Goal: Task Accomplishment & Management: Manage account settings

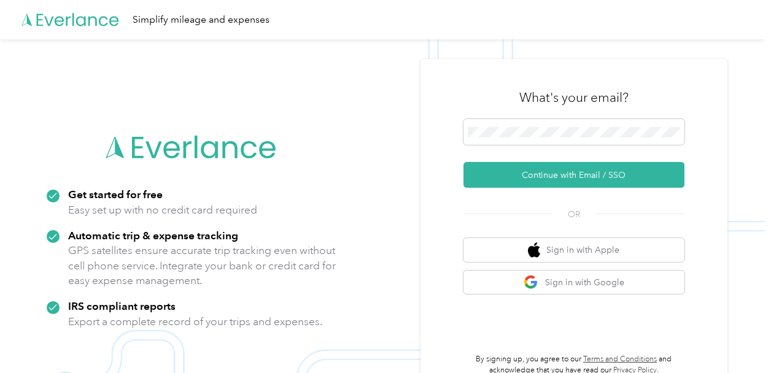
click at [649, 99] on div "What's your email?" at bounding box center [573, 97] width 221 height 43
click at [593, 123] on span at bounding box center [573, 132] width 221 height 26
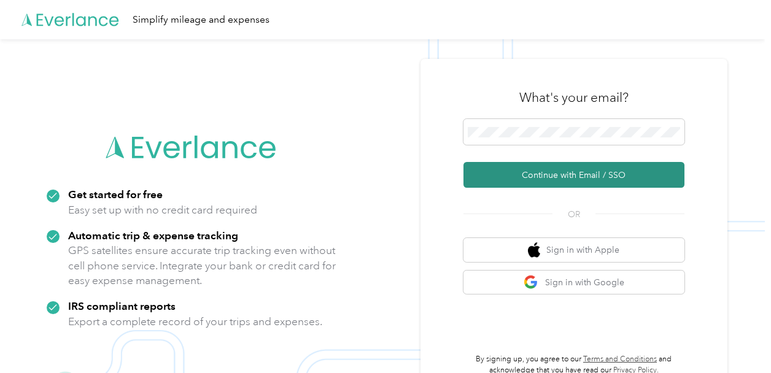
click at [673, 174] on button "Continue with Email / SSO" at bounding box center [573, 175] width 221 height 26
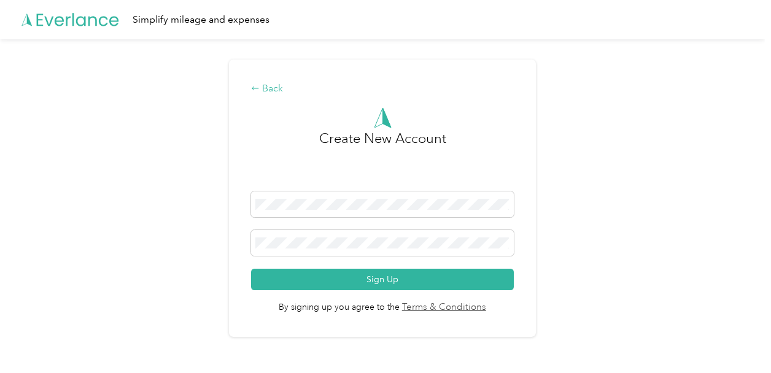
click at [265, 89] on div "Back" at bounding box center [382, 89] width 262 height 15
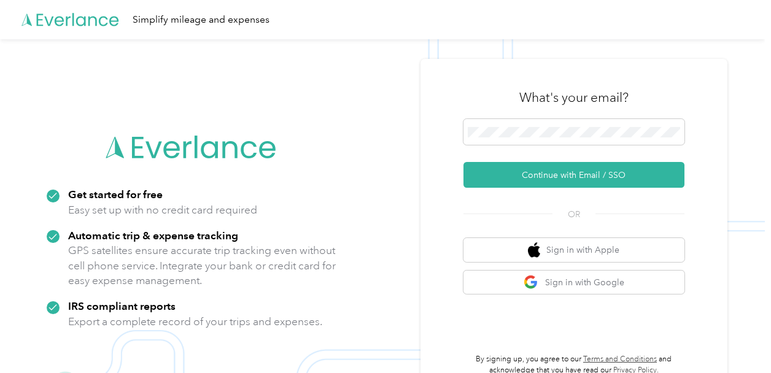
click at [754, 251] on img at bounding box center [382, 225] width 765 height 373
click at [481, 148] on div at bounding box center [573, 134] width 221 height 30
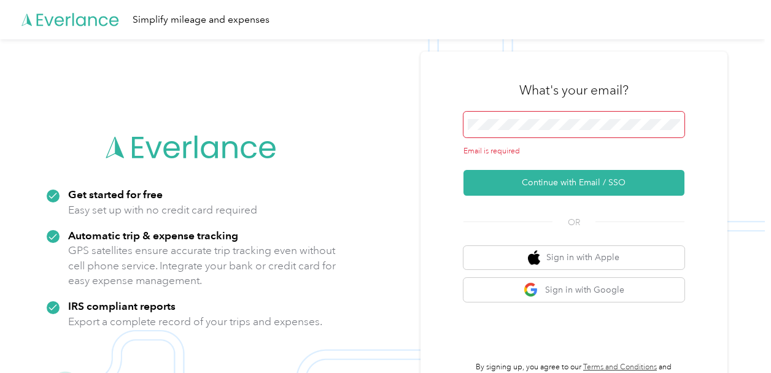
click at [616, 130] on span at bounding box center [573, 125] width 221 height 26
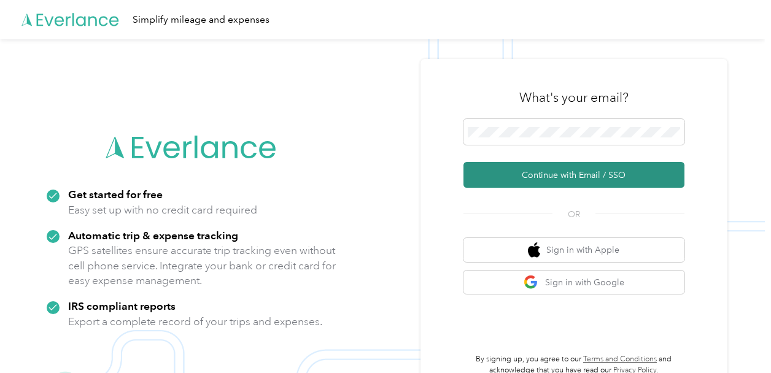
click at [600, 183] on button "Continue with Email / SSO" at bounding box center [573, 175] width 221 height 26
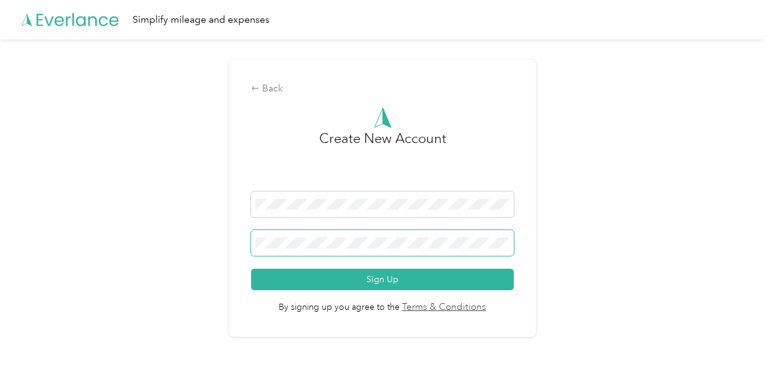
click at [420, 236] on span at bounding box center [382, 243] width 262 height 26
click at [201, 245] on div "Back Create New Account Sign Up By signing up you agree to the Terms & Conditio…" at bounding box center [382, 203] width 765 height 328
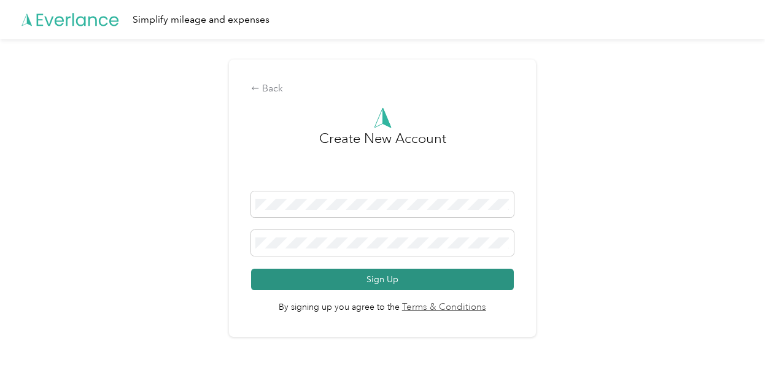
click at [404, 280] on button "Sign Up" at bounding box center [382, 279] width 262 height 21
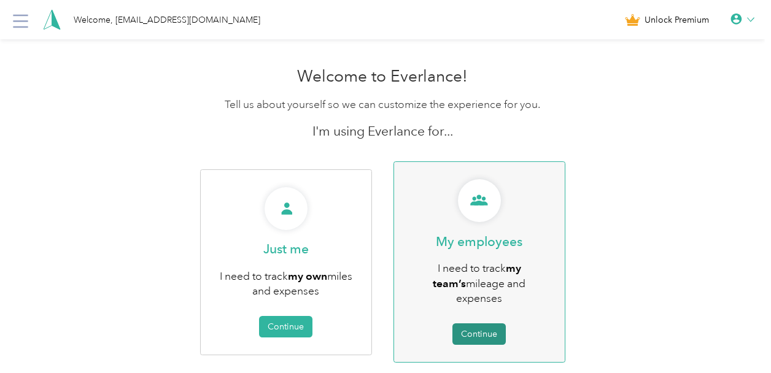
click at [491, 323] on button "Continue" at bounding box center [478, 333] width 53 height 21
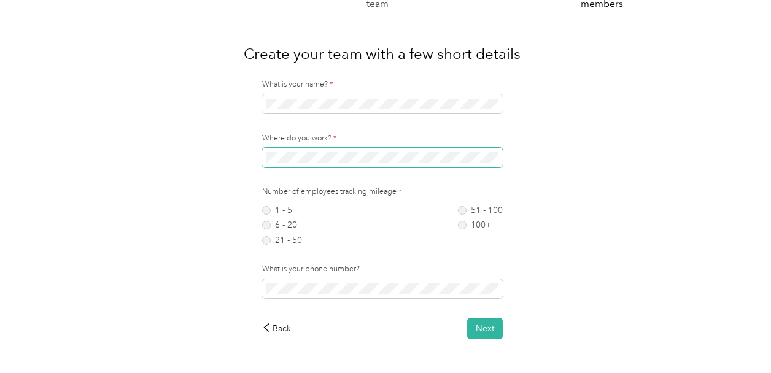
scroll to position [54, 0]
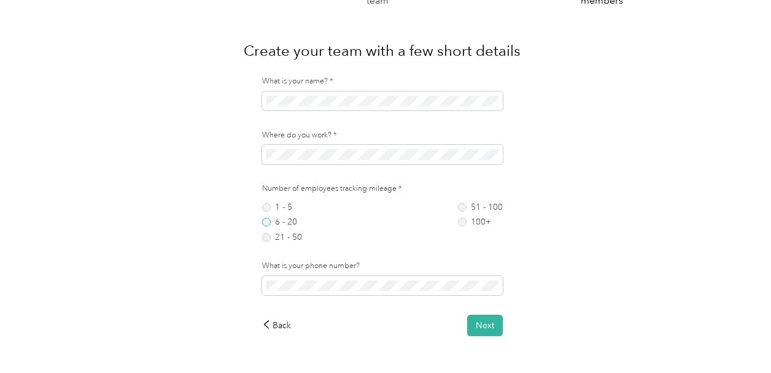
click at [268, 222] on label "6 - 20" at bounding box center [282, 222] width 40 height 9
click at [485, 319] on button "Next" at bounding box center [485, 325] width 36 height 21
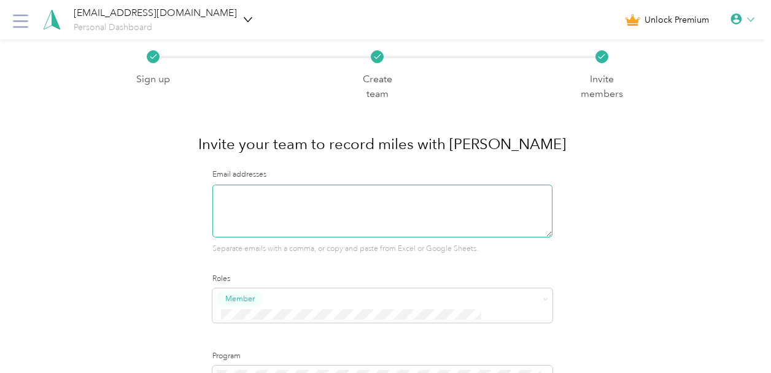
click at [338, 201] on textarea at bounding box center [382, 211] width 340 height 53
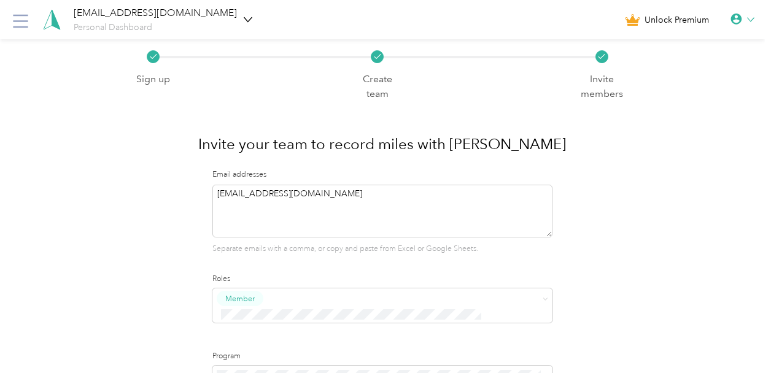
type textarea "[EMAIL_ADDRESS][DOMAIN_NAME]"
click at [486, 265] on div "Email addresses [EMAIL_ADDRESS][DOMAIN_NAME] Separate emails with a comma, or c…" at bounding box center [382, 297] width 340 height 257
click at [244, 273] on span "Super Admin" at bounding box center [253, 274] width 45 height 11
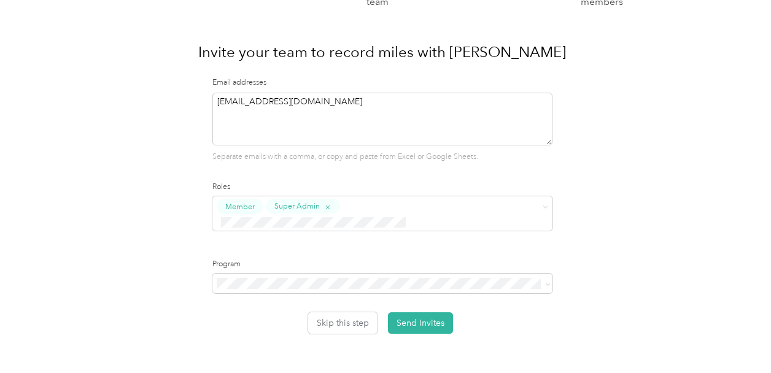
scroll to position [97, 0]
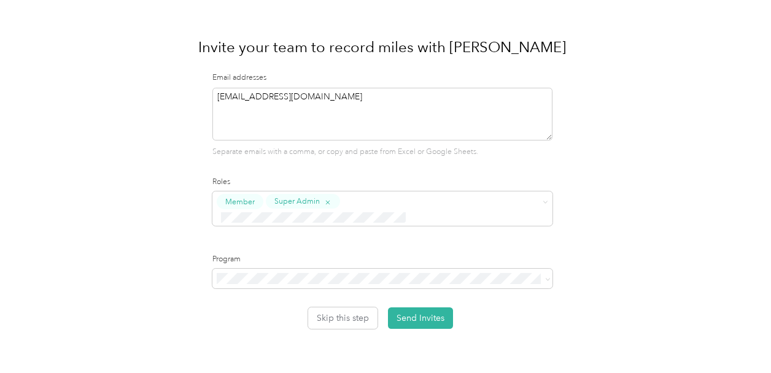
click at [301, 347] on div "No program" at bounding box center [385, 345] width 325 height 13
click at [427, 307] on button "Send Invites" at bounding box center [420, 317] width 65 height 21
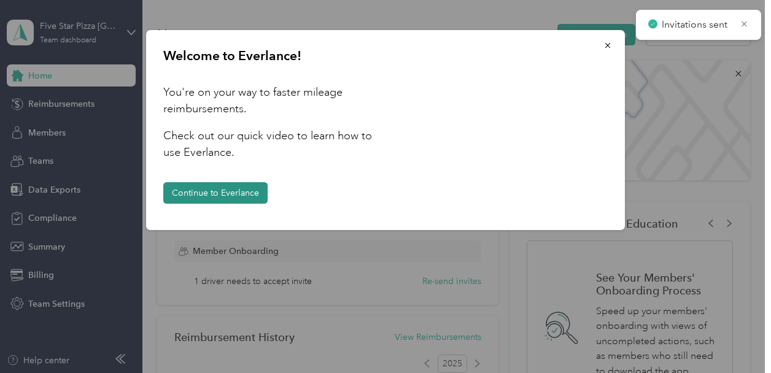
click at [250, 203] on button "Continue to Everlance" at bounding box center [215, 192] width 104 height 21
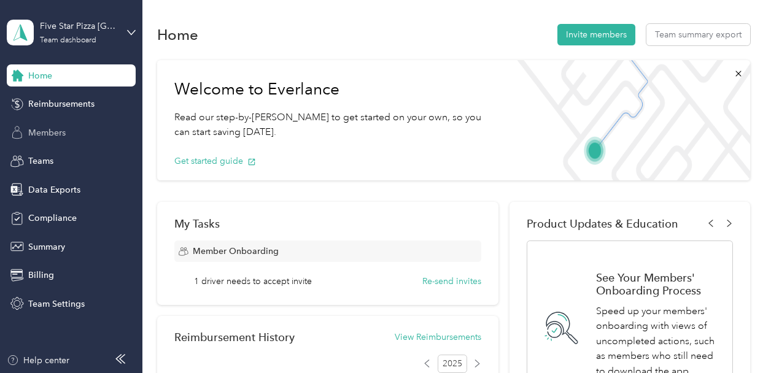
click at [84, 127] on div "Members" at bounding box center [71, 133] width 129 height 22
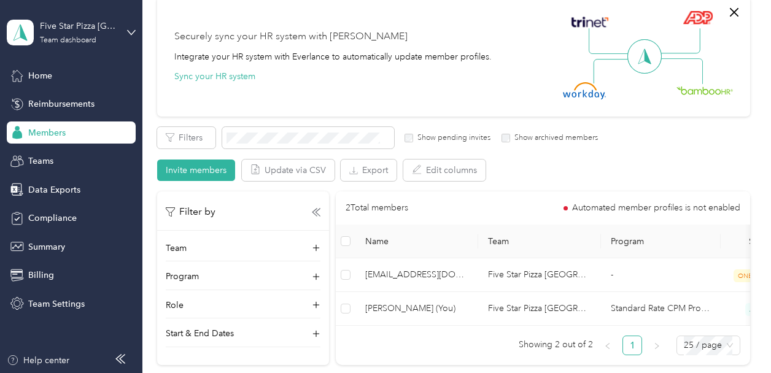
scroll to position [104, 0]
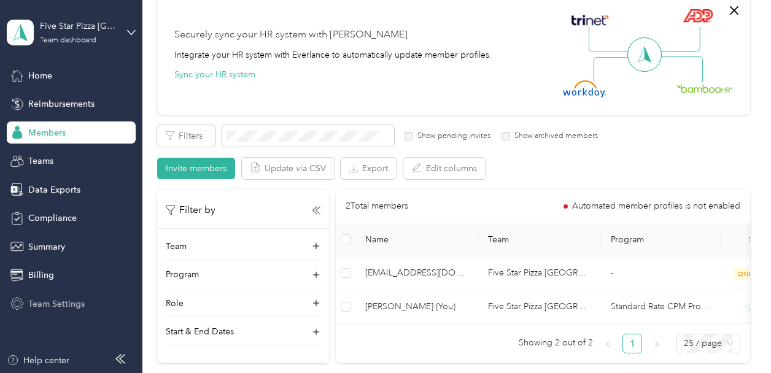
click at [67, 314] on div "Team Settings" at bounding box center [71, 304] width 129 height 22
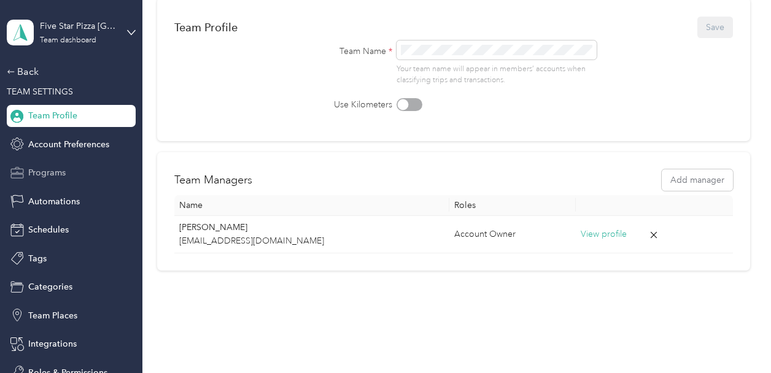
click at [72, 179] on div "Programs" at bounding box center [71, 173] width 129 height 22
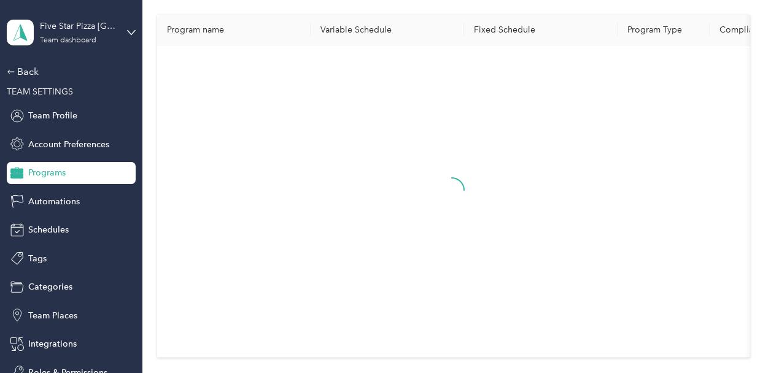
scroll to position [18, 0]
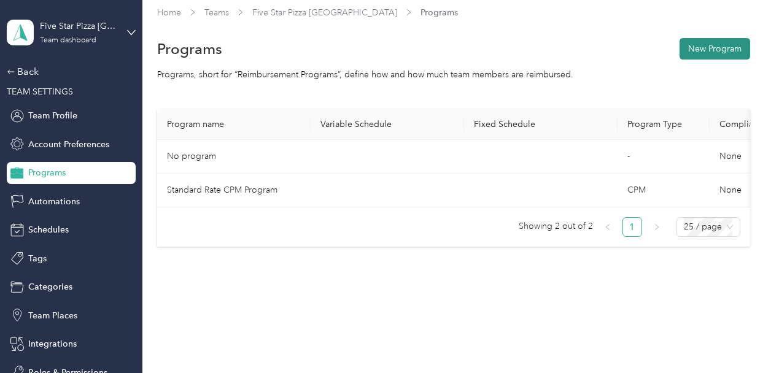
click at [681, 45] on button "New Program" at bounding box center [714, 48] width 71 height 21
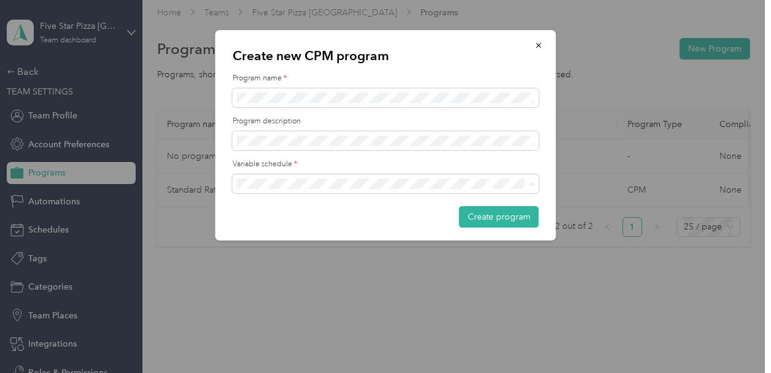
click at [293, 284] on li "Weekly" at bounding box center [386, 290] width 306 height 21
click at [482, 215] on button "Create program" at bounding box center [499, 216] width 80 height 21
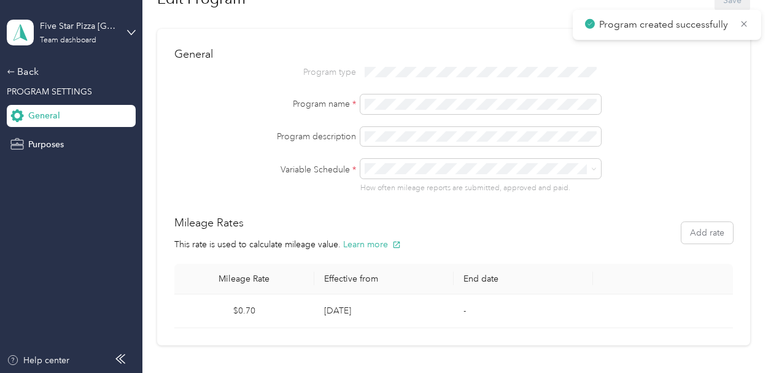
scroll to position [61, 0]
click at [691, 230] on button "Add rate" at bounding box center [707, 232] width 52 height 21
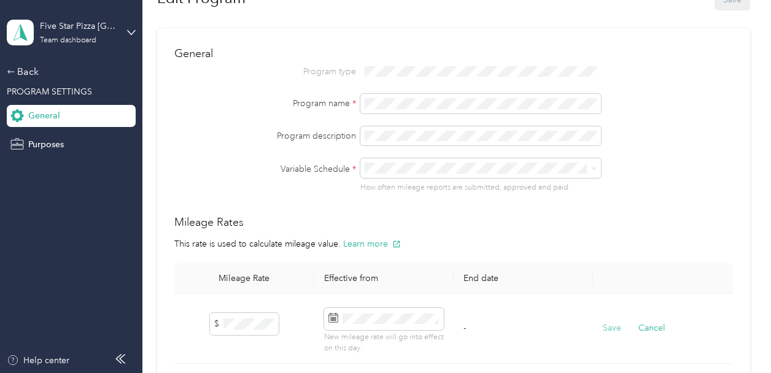
click at [612, 328] on button "Save" at bounding box center [612, 329] width 18 height 14
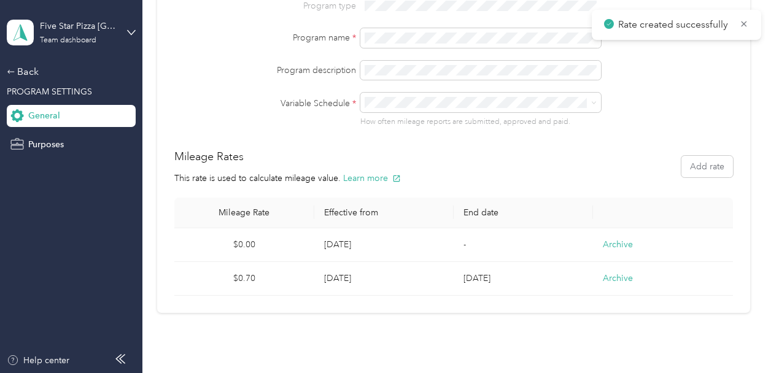
scroll to position [131, 0]
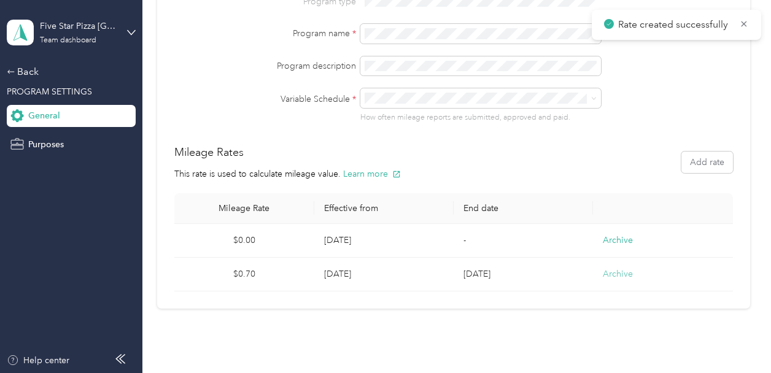
click at [623, 273] on button "Archive" at bounding box center [618, 274] width 30 height 13
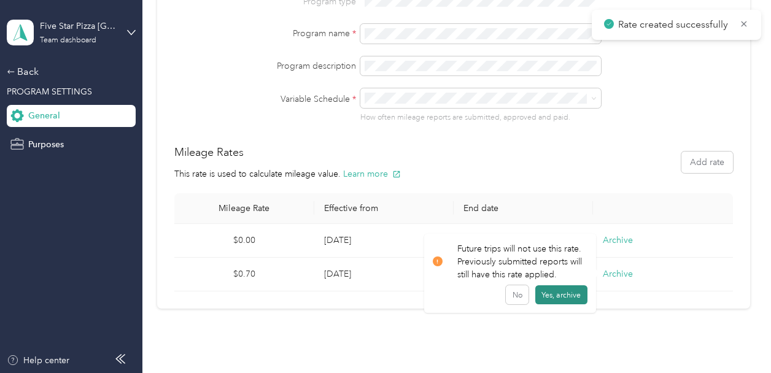
click at [553, 293] on button "Yes, archive" at bounding box center [561, 295] width 52 height 20
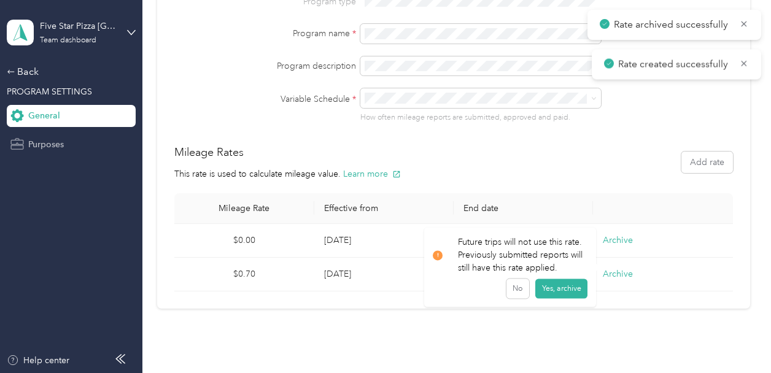
scroll to position [117, 0]
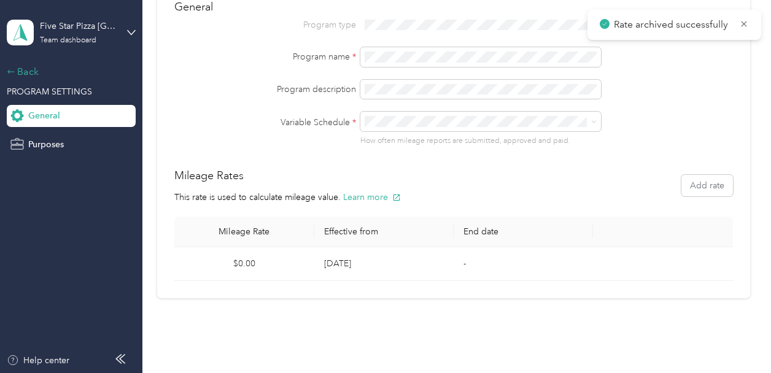
click at [21, 76] on div "Back" at bounding box center [68, 71] width 123 height 15
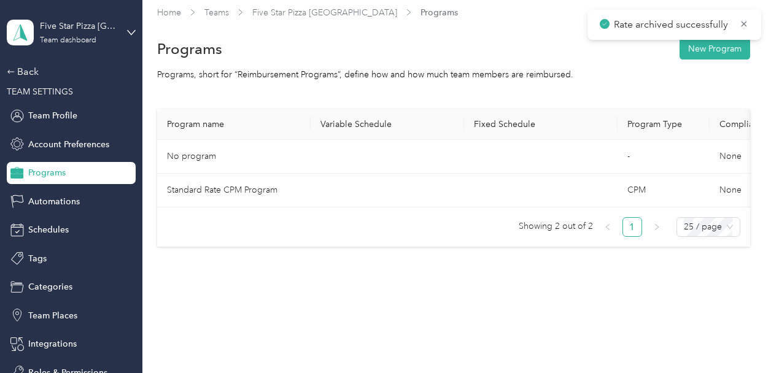
scroll to position [79, 0]
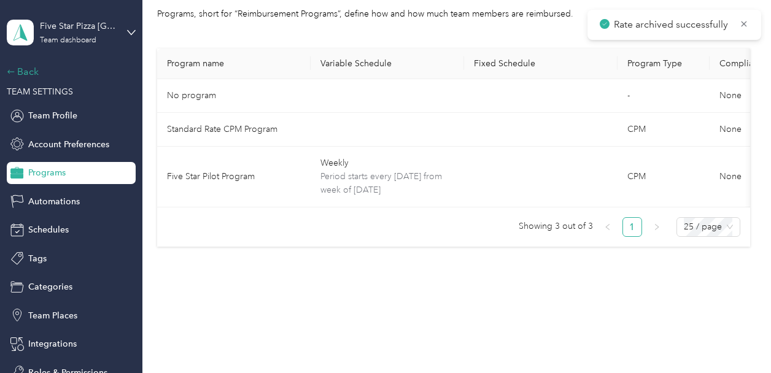
click at [21, 73] on div "Back" at bounding box center [68, 71] width 123 height 15
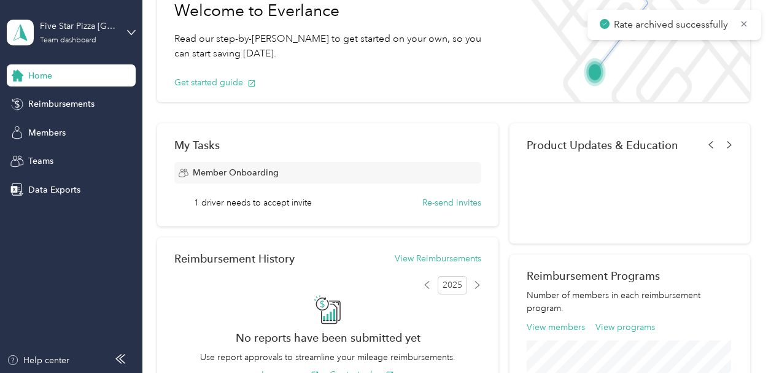
scroll to position [117, 0]
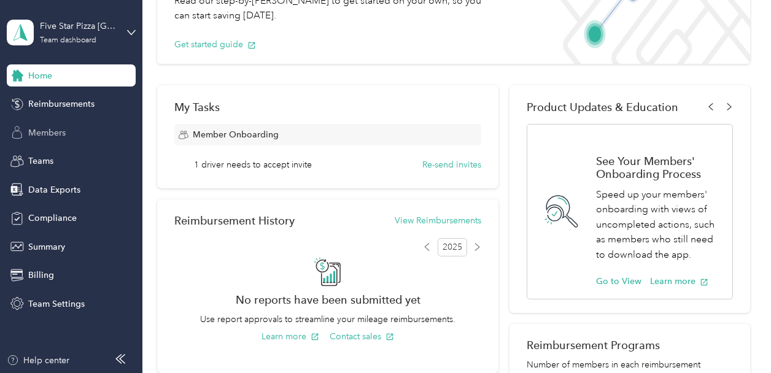
click at [91, 133] on div "Members" at bounding box center [71, 133] width 129 height 22
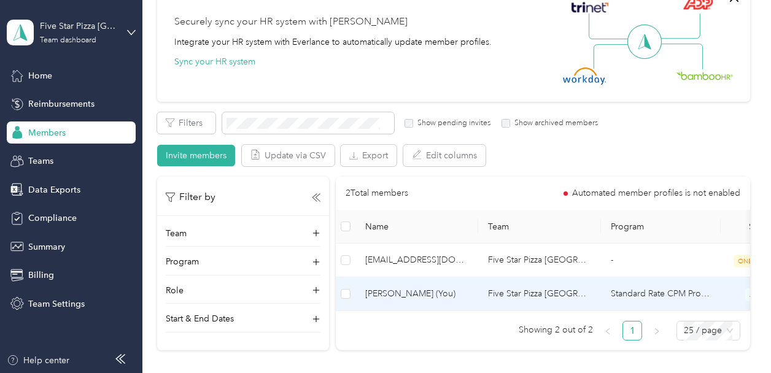
click at [460, 294] on span "[PERSON_NAME] (You)" at bounding box center [416, 294] width 103 height 14
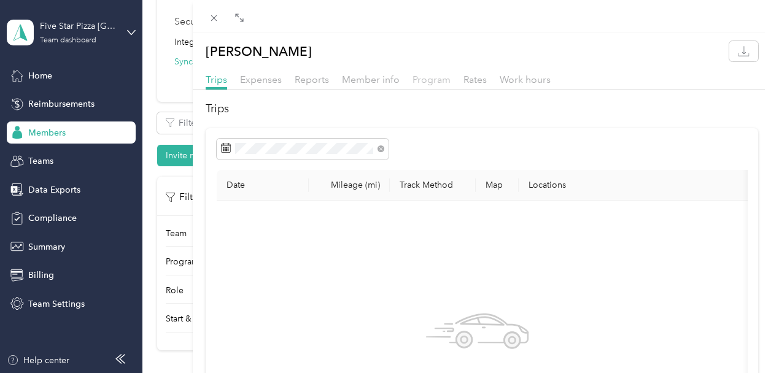
click at [440, 80] on span "Program" at bounding box center [431, 80] width 38 height 12
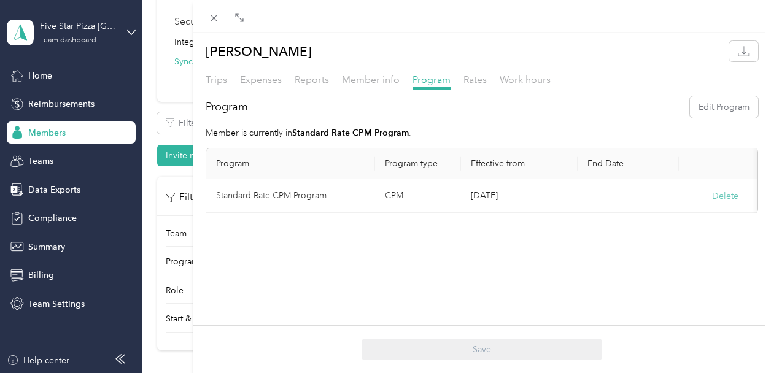
click at [729, 193] on button "Delete" at bounding box center [725, 196] width 26 height 13
click at [661, 201] on button "Yes" at bounding box center [665, 204] width 24 height 20
click at [711, 113] on button "Edit Program" at bounding box center [724, 106] width 68 height 21
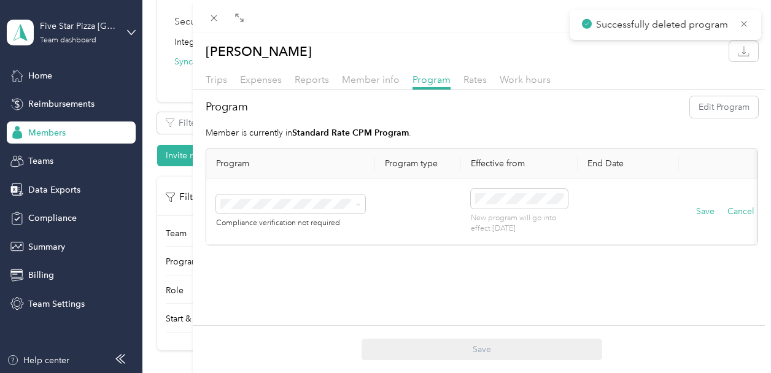
click at [295, 280] on span "Five Star Pilot Program (CPM)" at bounding box center [282, 281] width 114 height 10
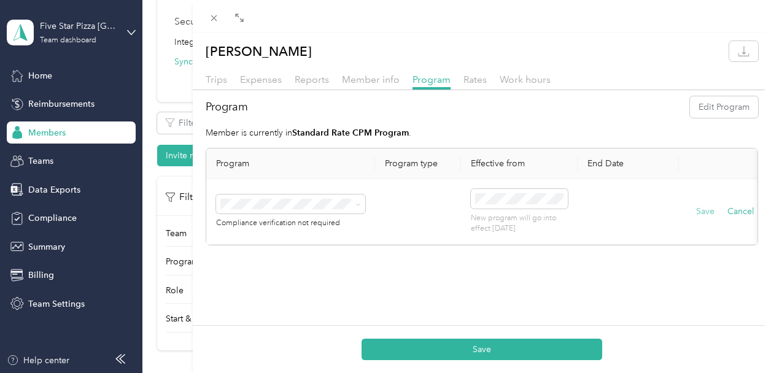
click at [700, 212] on button "Save" at bounding box center [705, 212] width 18 height 14
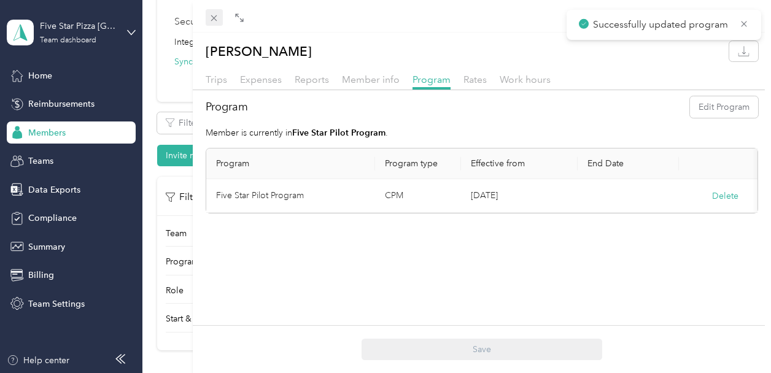
click at [216, 11] on span at bounding box center [214, 17] width 17 height 17
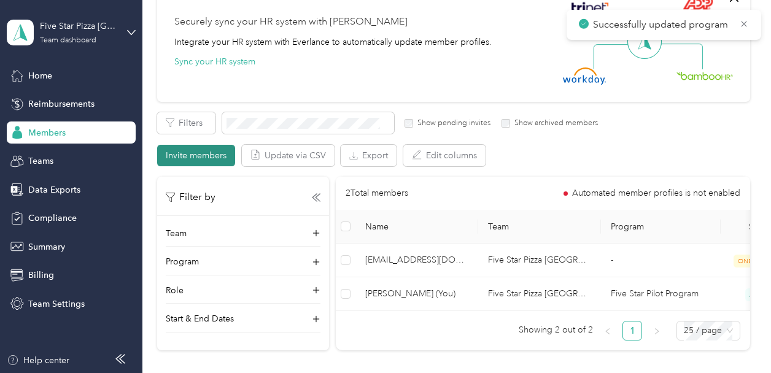
click at [212, 152] on button "Invite members" at bounding box center [196, 155] width 78 height 21
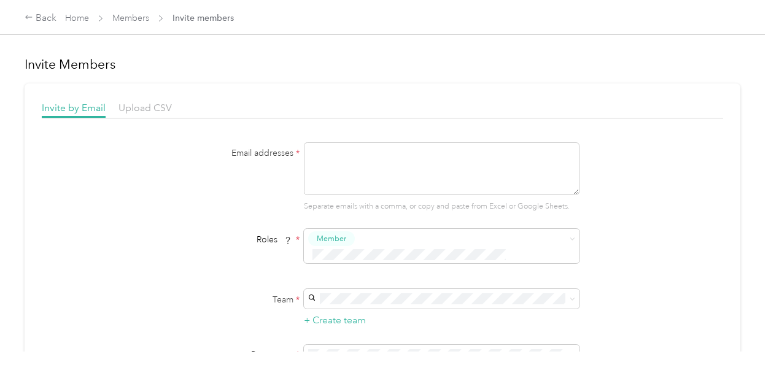
click at [752, 144] on div "Invite Members Invite by Email Upload CSV Email addresses * Separate emails wit…" at bounding box center [382, 176] width 765 height 352
click at [142, 109] on span "Upload CSV" at bounding box center [144, 108] width 53 height 12
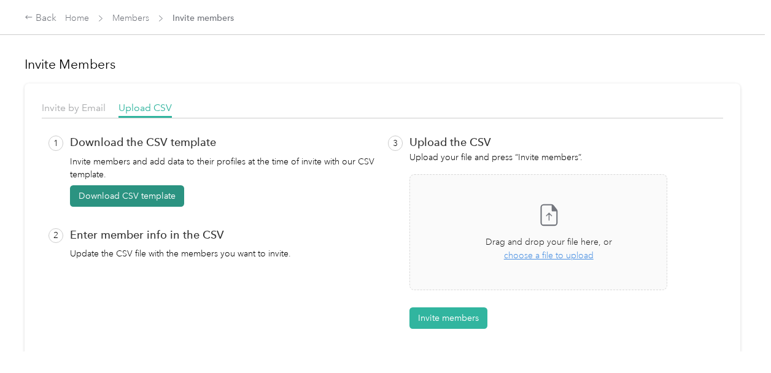
click at [156, 198] on button "Download CSV template" at bounding box center [127, 195] width 114 height 21
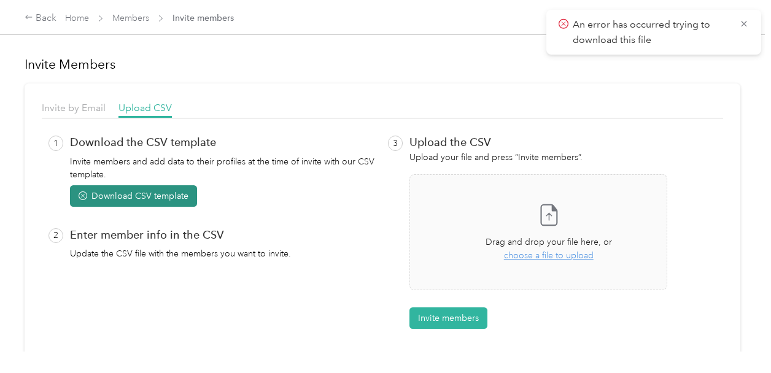
click at [163, 191] on button "Download CSV template" at bounding box center [133, 195] width 127 height 21
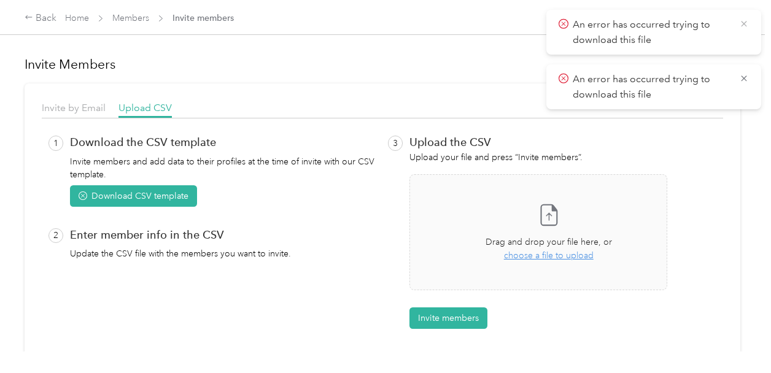
click at [746, 29] on icon at bounding box center [744, 23] width 10 height 11
click at [743, 22] on icon at bounding box center [744, 24] width 6 height 6
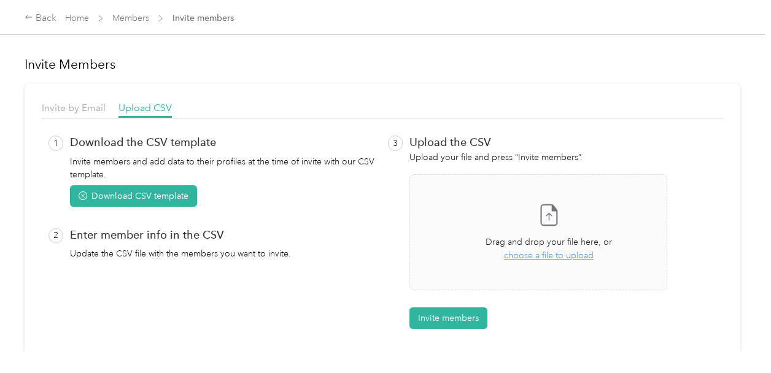
click at [33, 88] on div "Invite by Email Upload CSV 1 Download the CSV template Invite members and add d…" at bounding box center [383, 220] width 716 height 274
click at [122, 22] on link "Members" at bounding box center [130, 18] width 37 height 10
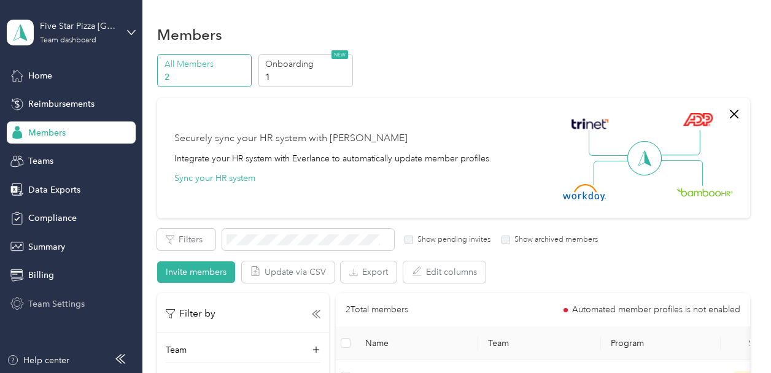
click at [80, 299] on span "Team Settings" at bounding box center [56, 304] width 56 height 13
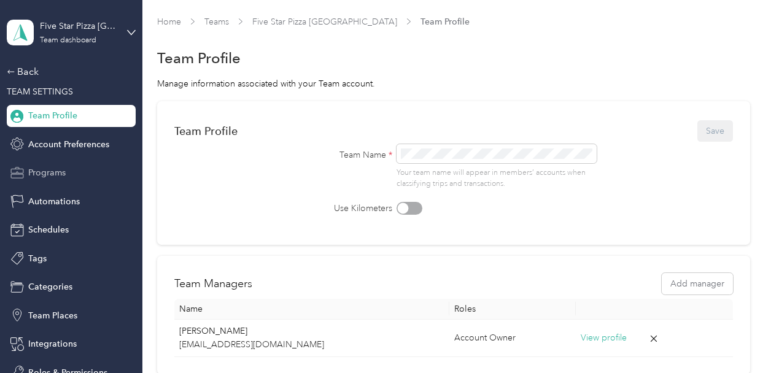
click at [55, 174] on span "Programs" at bounding box center [46, 172] width 37 height 13
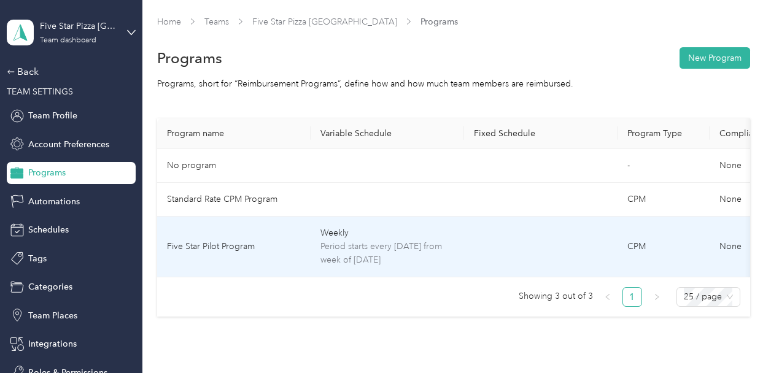
click at [252, 244] on td "Five Star Pilot Program" at bounding box center [233, 247] width 153 height 61
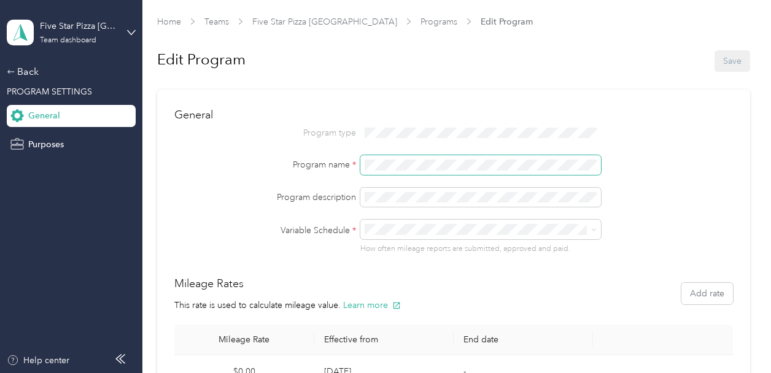
click at [309, 173] on div "Program name *" at bounding box center [453, 165] width 558 height 20
click at [49, 230] on aside "Five Star Pizza Sarasota Team dashboard Back PROGRAM SETTINGS General Purposes …" at bounding box center [71, 186] width 142 height 373
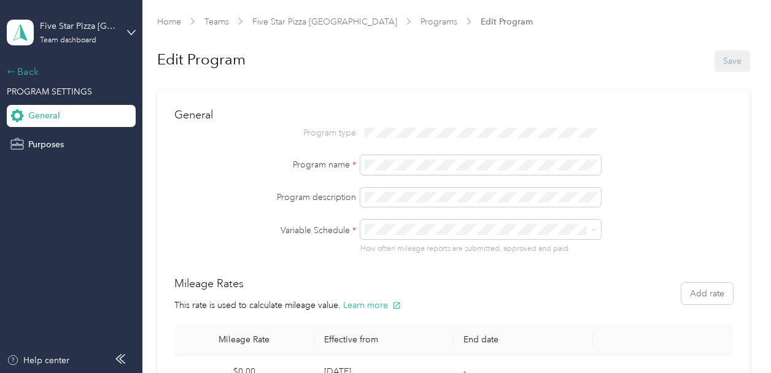
click at [19, 72] on div "Back" at bounding box center [68, 71] width 123 height 15
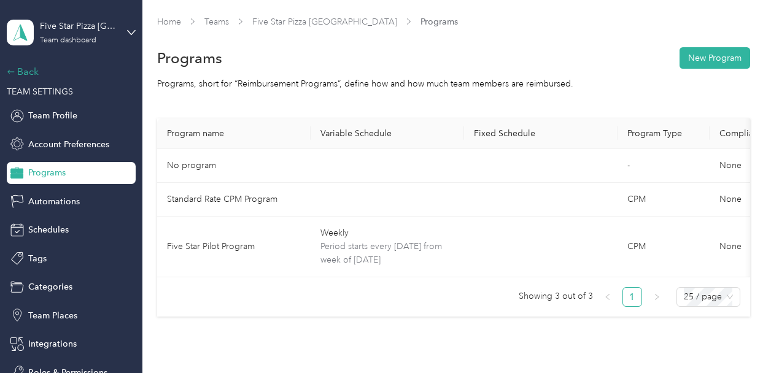
click at [22, 68] on div "Back" at bounding box center [68, 71] width 123 height 15
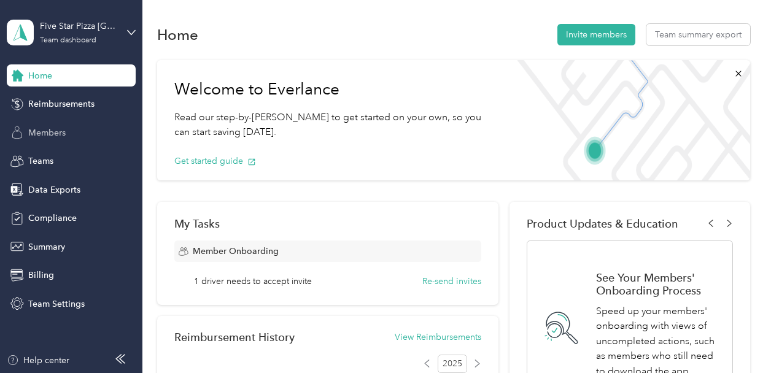
click at [59, 127] on span "Members" at bounding box center [46, 132] width 37 height 13
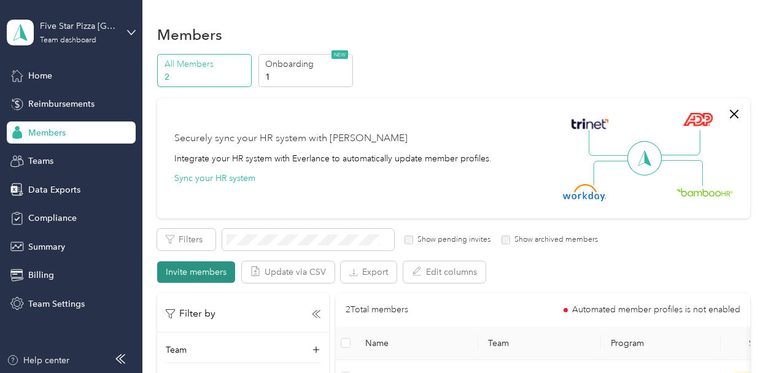
click at [201, 276] on button "Invite members" at bounding box center [196, 271] width 78 height 21
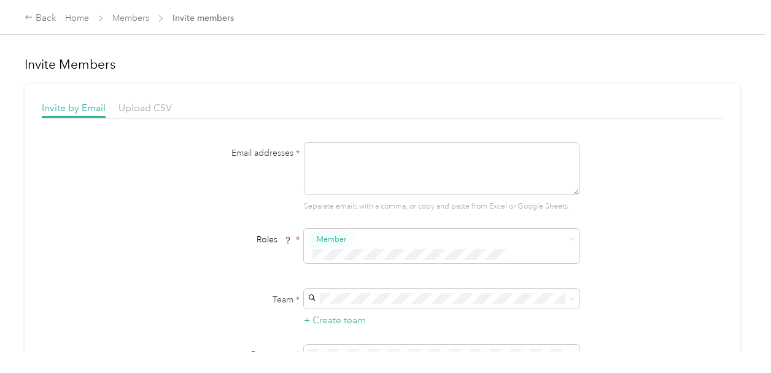
click at [150, 101] on div "Upload CSV" at bounding box center [144, 108] width 53 height 15
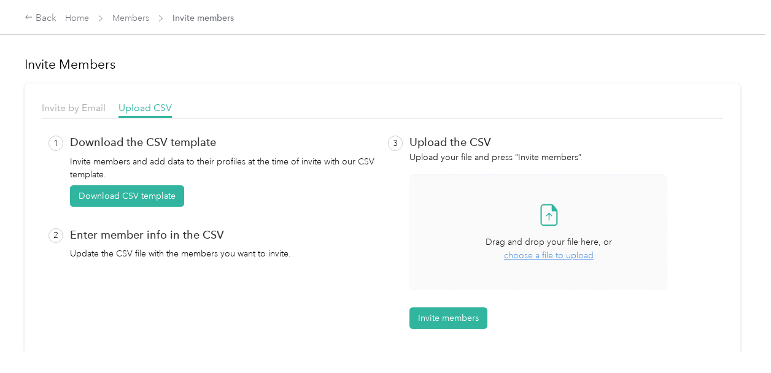
click at [571, 255] on span "choose a file to upload" at bounding box center [549, 255] width 90 height 10
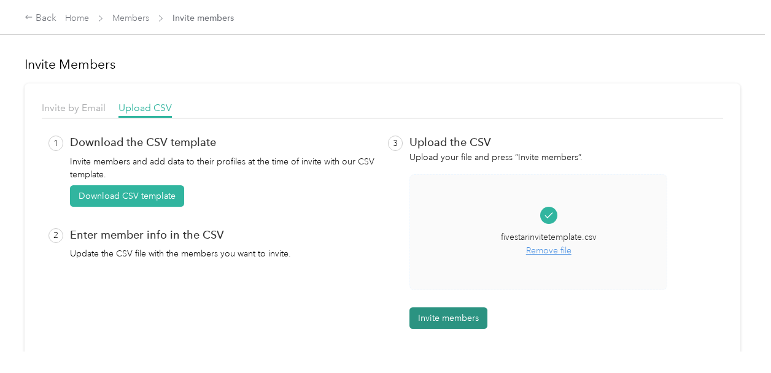
click at [447, 323] on button "Invite members" at bounding box center [448, 317] width 78 height 21
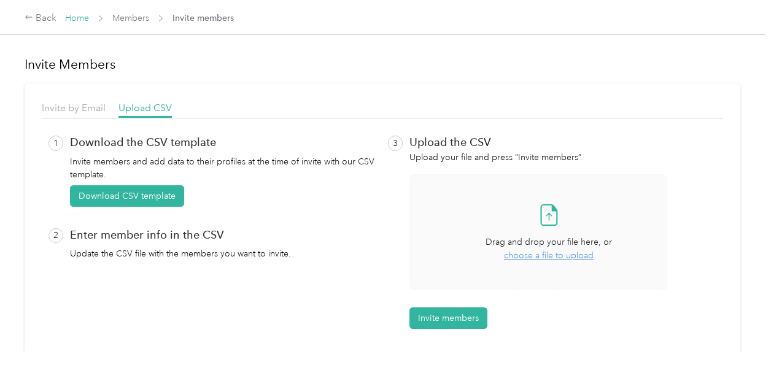
click at [68, 15] on link "Home" at bounding box center [77, 18] width 24 height 10
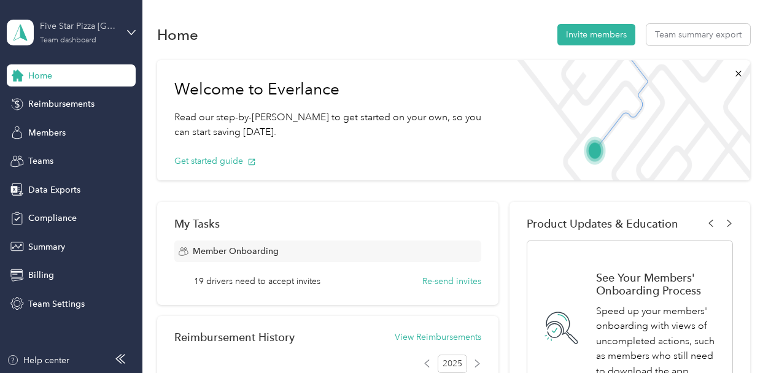
click at [82, 28] on div "Five Star Pizza [GEOGRAPHIC_DATA]" at bounding box center [78, 26] width 77 height 13
click at [87, 152] on div "Log out" at bounding box center [135, 155] width 241 height 21
